Goal: Use online tool/utility

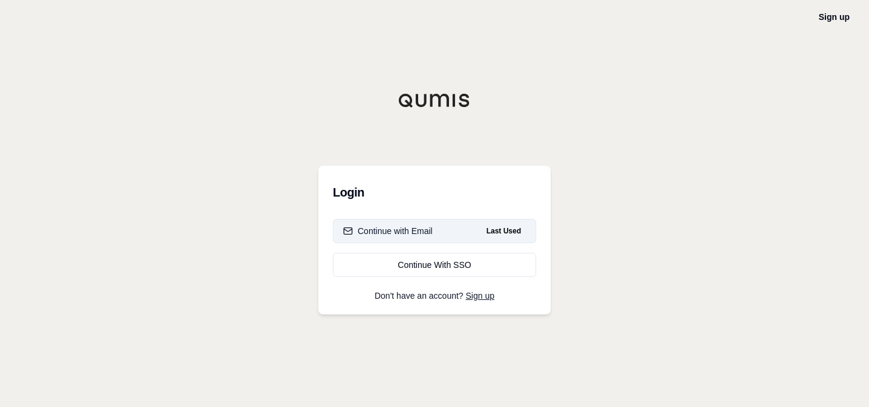
click at [458, 231] on button "Continue with Email Last Used" at bounding box center [434, 231] width 203 height 24
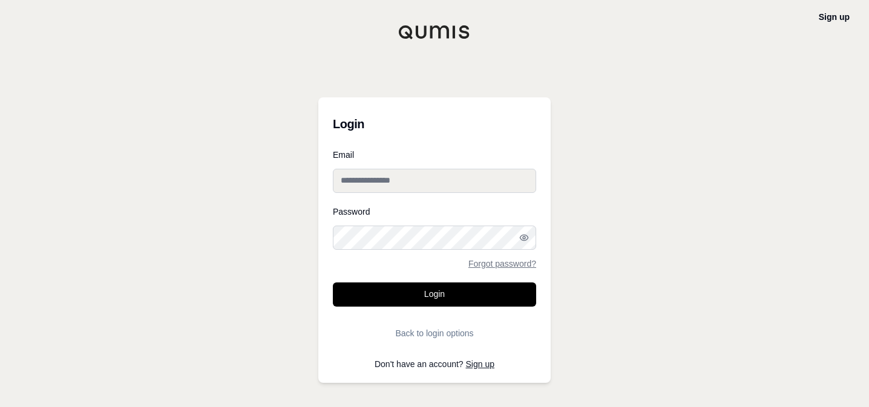
type input "**********"
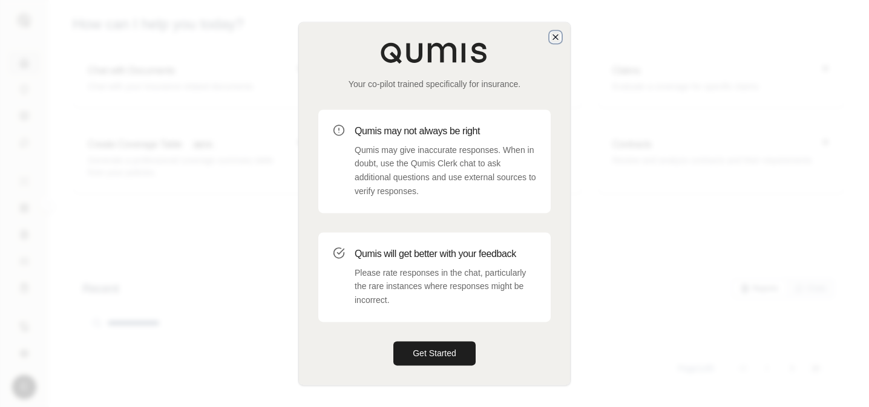
click at [555, 38] on icon "button" at bounding box center [555, 37] width 5 height 5
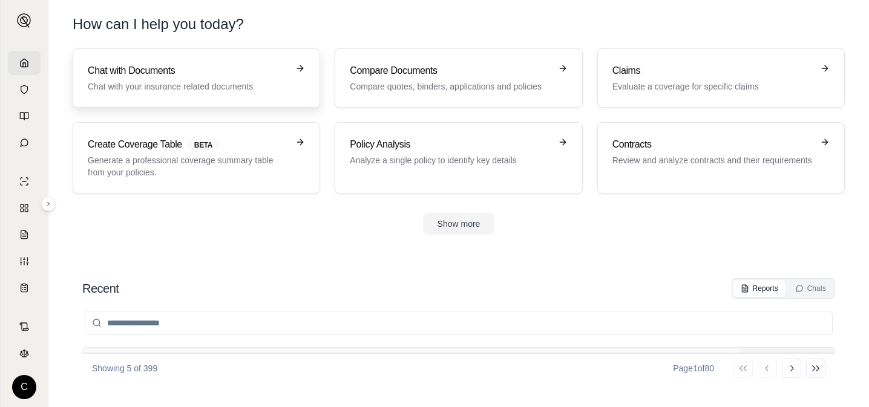
click at [214, 74] on h3 "Chat with Documents" at bounding box center [188, 71] width 200 height 15
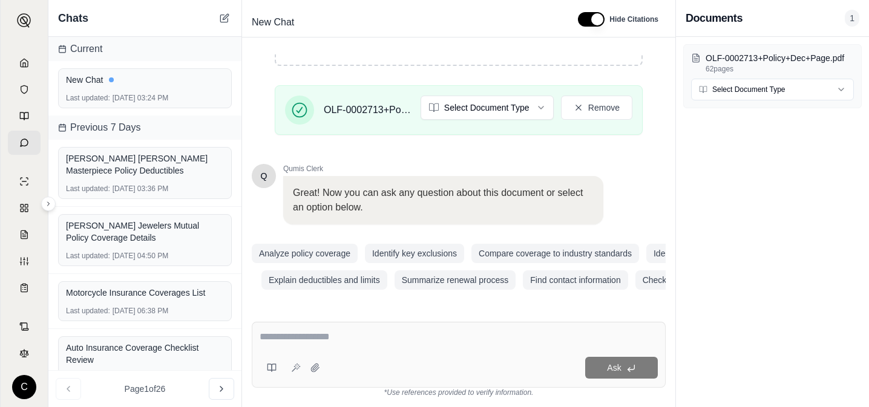
scroll to position [260, 0]
click at [335, 331] on textarea at bounding box center [459, 337] width 398 height 15
click at [318, 252] on button "Analyze policy coverage" at bounding box center [305, 252] width 106 height 19
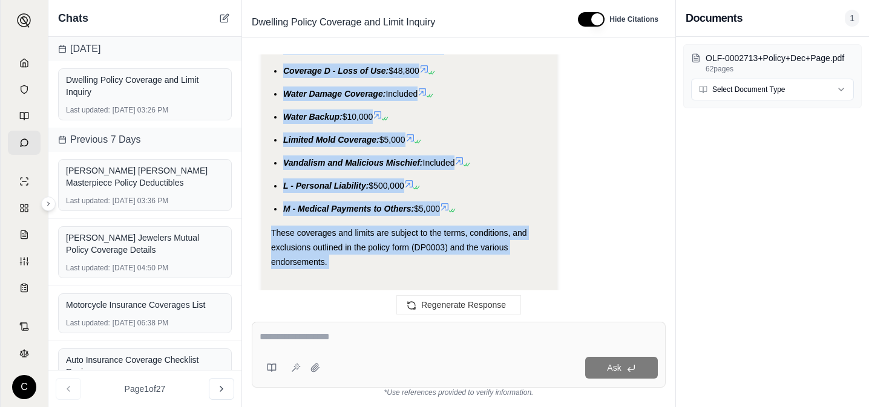
scroll to position [1735, 0]
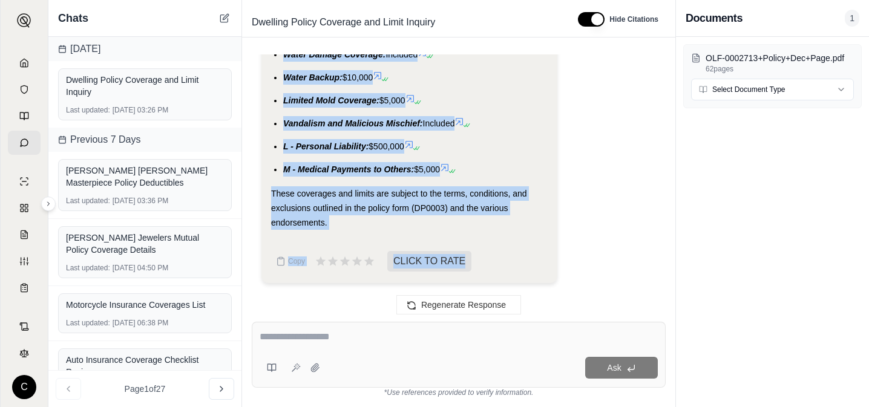
drag, startPoint x: 272, startPoint y: 186, endPoint x: 463, endPoint y: 170, distance: 190.8
copy div "The policy includes the following coverages and limits: Coverage A - Dwelling -…"
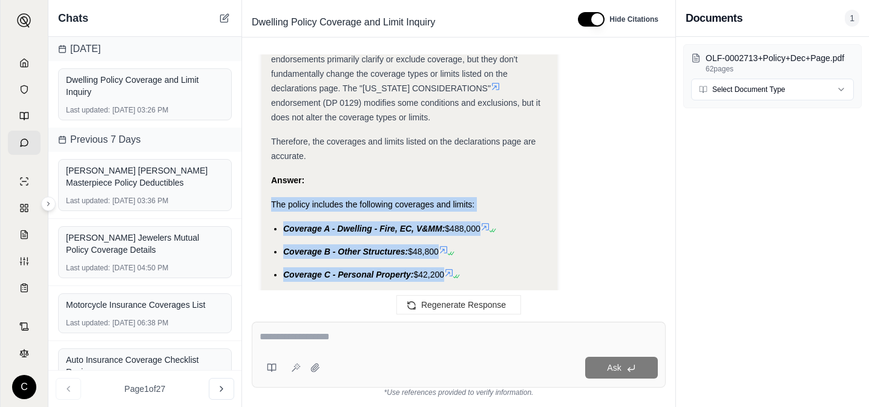
scroll to position [1461, 0]
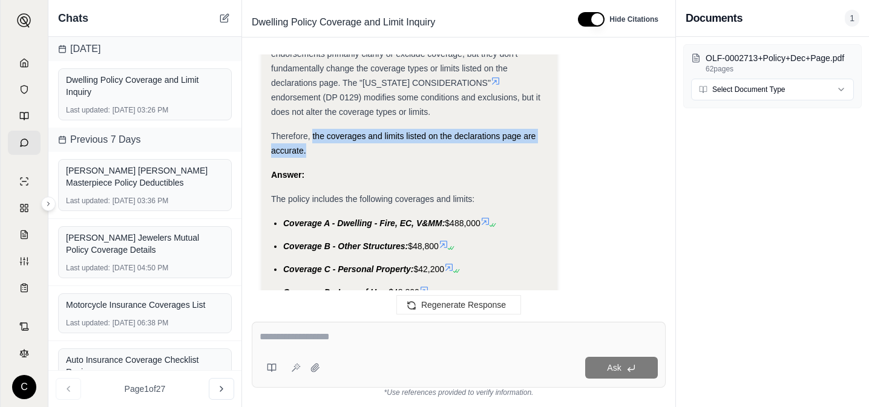
drag, startPoint x: 308, startPoint y: 166, endPoint x: 312, endPoint y: 150, distance: 16.9
click at [312, 150] on div "Therefore, the coverages and limits listed on the declarations page are accurat…" at bounding box center [409, 143] width 277 height 29
copy span "the coverages and limits listed on the declarations page are accurate."
